Goal: Task Accomplishment & Management: Use online tool/utility

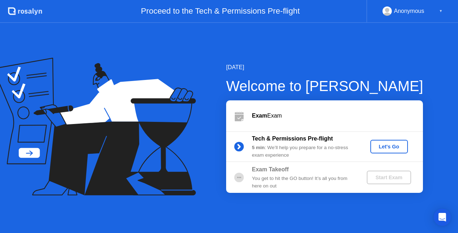
click at [401, 147] on div "Let's Go" at bounding box center [389, 147] width 32 height 6
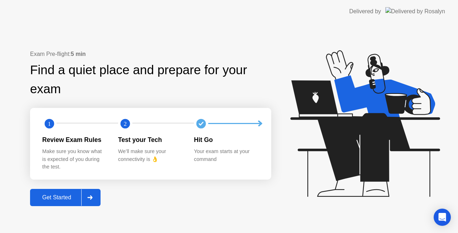
click at [47, 194] on div "Get Started" at bounding box center [56, 197] width 49 height 6
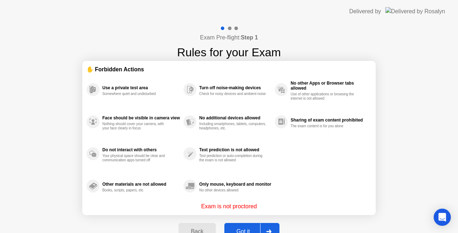
click at [240, 225] on button "Got it" at bounding box center [251, 231] width 55 height 17
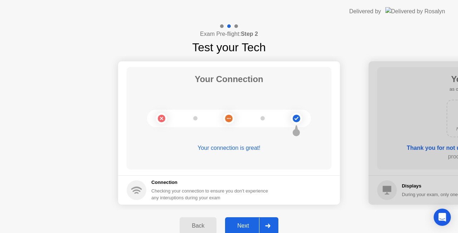
click at [248, 222] on div "Next" at bounding box center [243, 225] width 32 height 6
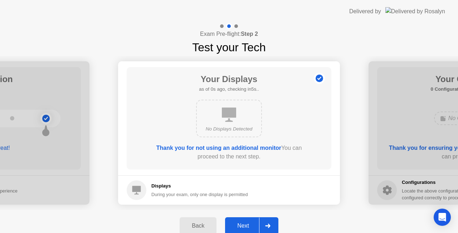
click at [248, 222] on div "Next" at bounding box center [243, 225] width 32 height 6
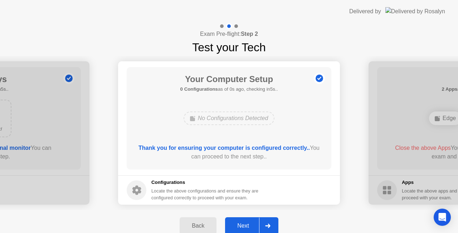
click at [248, 222] on div "Next" at bounding box center [243, 225] width 32 height 6
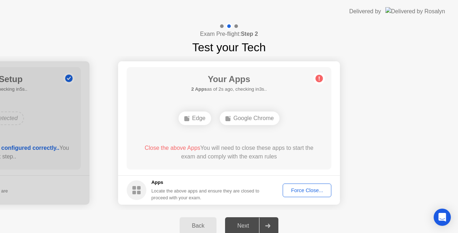
click at [286, 196] on button "Force Close..." at bounding box center [307, 190] width 49 height 14
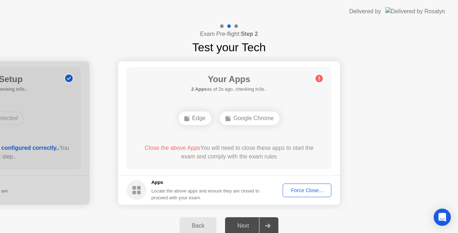
click at [313, 194] on footer "Apps Locate the above apps and ensure they are closed to proceed with your exam…" at bounding box center [229, 189] width 222 height 29
click at [313, 194] on button "Force Close..." at bounding box center [307, 190] width 49 height 14
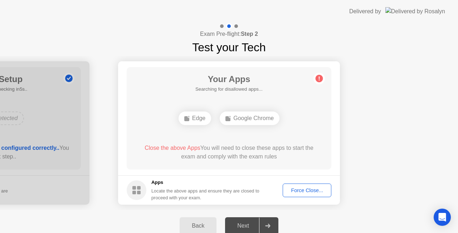
click at [302, 189] on div "Force Close..." at bounding box center [307, 190] width 44 height 6
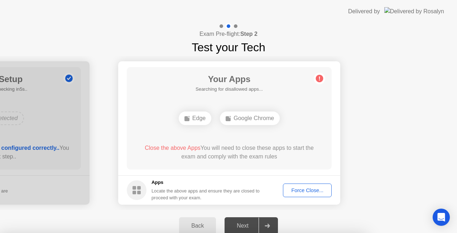
click at [302, 232] on div at bounding box center [228, 233] width 457 height 0
drag, startPoint x: 258, startPoint y: 141, endPoint x: 260, endPoint y: 151, distance: 10.2
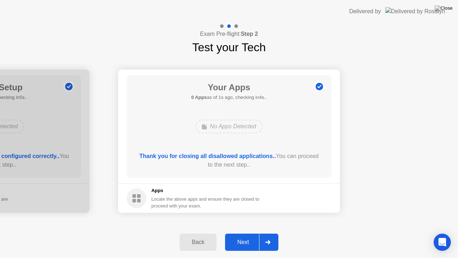
click at [252, 232] on div "Next" at bounding box center [243, 242] width 32 height 6
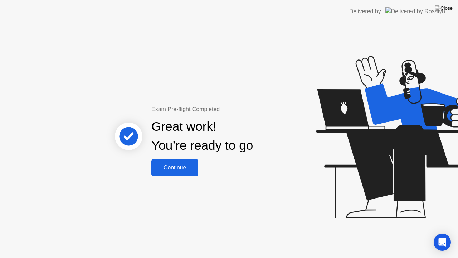
click at [184, 167] on div "Continue" at bounding box center [175, 167] width 43 height 6
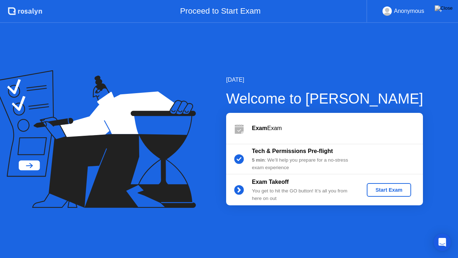
click at [383, 190] on div "Start Exam" at bounding box center [389, 190] width 38 height 6
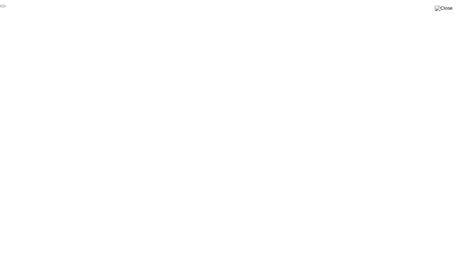
click at [6, 7] on button "End Proctoring Session" at bounding box center [3, 6] width 6 height 2
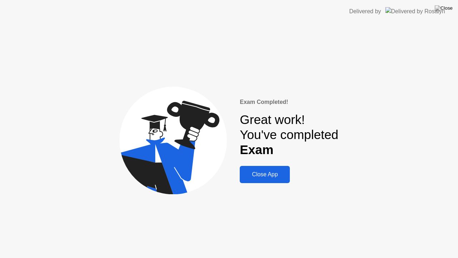
click at [266, 179] on button "Close App" at bounding box center [265, 174] width 50 height 17
